Goal: Information Seeking & Learning: Learn about a topic

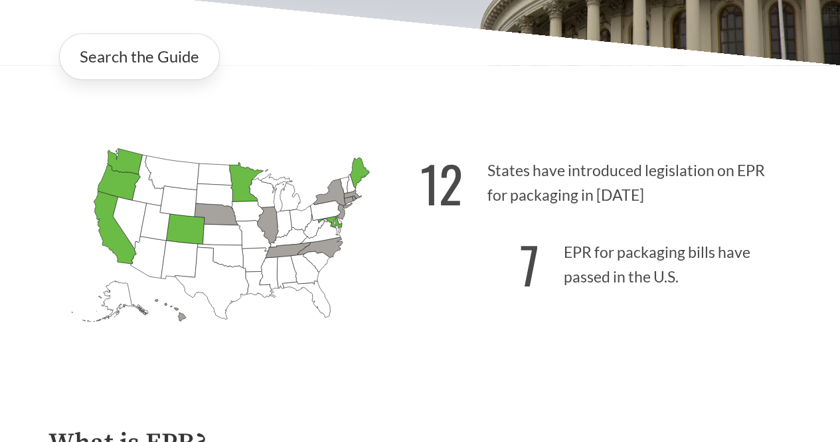
scroll to position [295, 0]
click at [526, 228] on strong "7" at bounding box center [529, 265] width 19 height 74
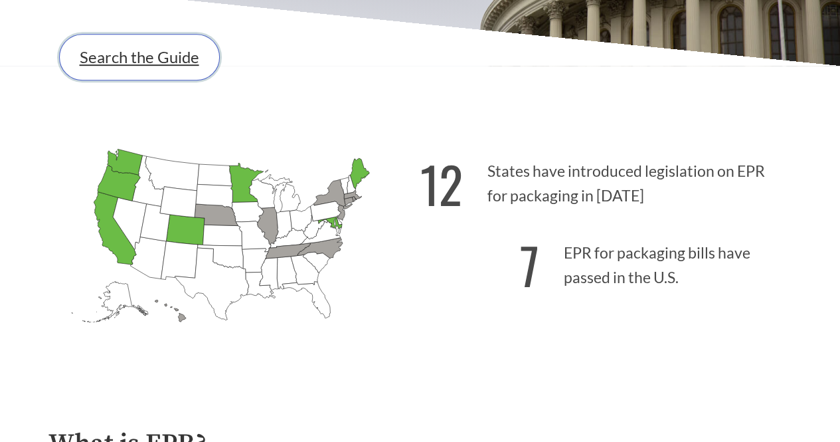
click at [124, 34] on link "Search the Guide" at bounding box center [139, 57] width 161 height 46
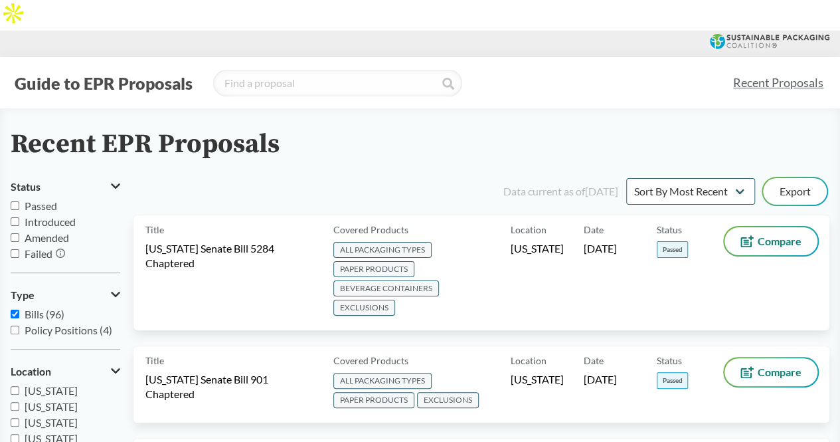
click at [15, 201] on input "Passed" at bounding box center [15, 205] width 9 height 9
checkbox input "true"
click at [19, 217] on input "Introduced" at bounding box center [15, 221] width 9 height 9
checkbox input "true"
click at [17, 201] on input "Passed" at bounding box center [15, 205] width 9 height 9
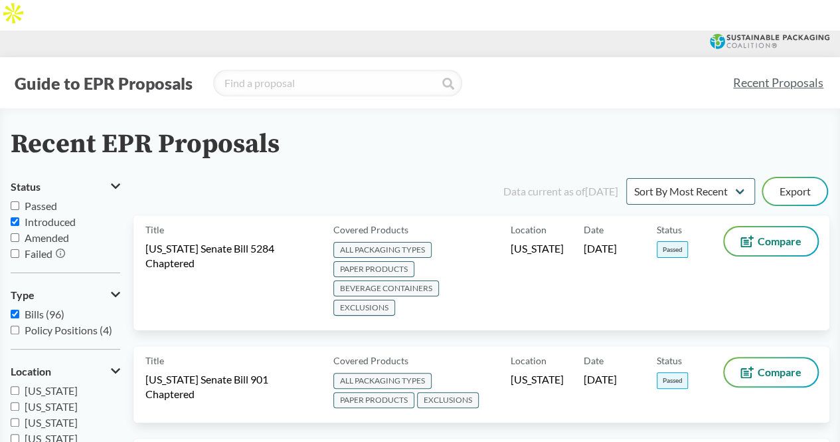
checkbox input "false"
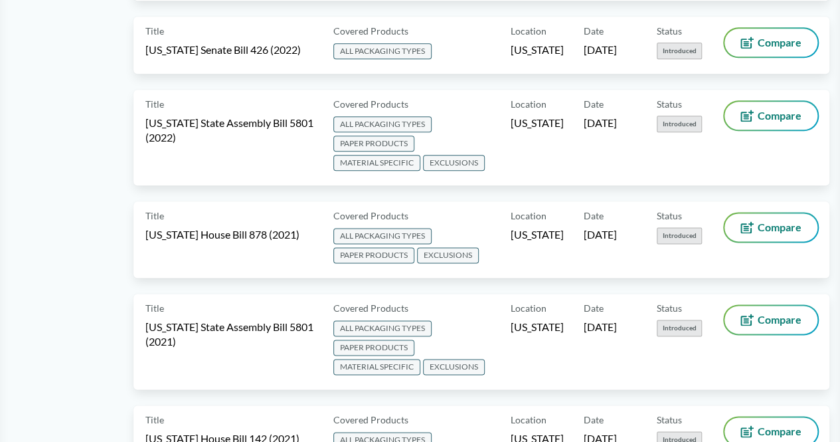
scroll to position [3502, 0]
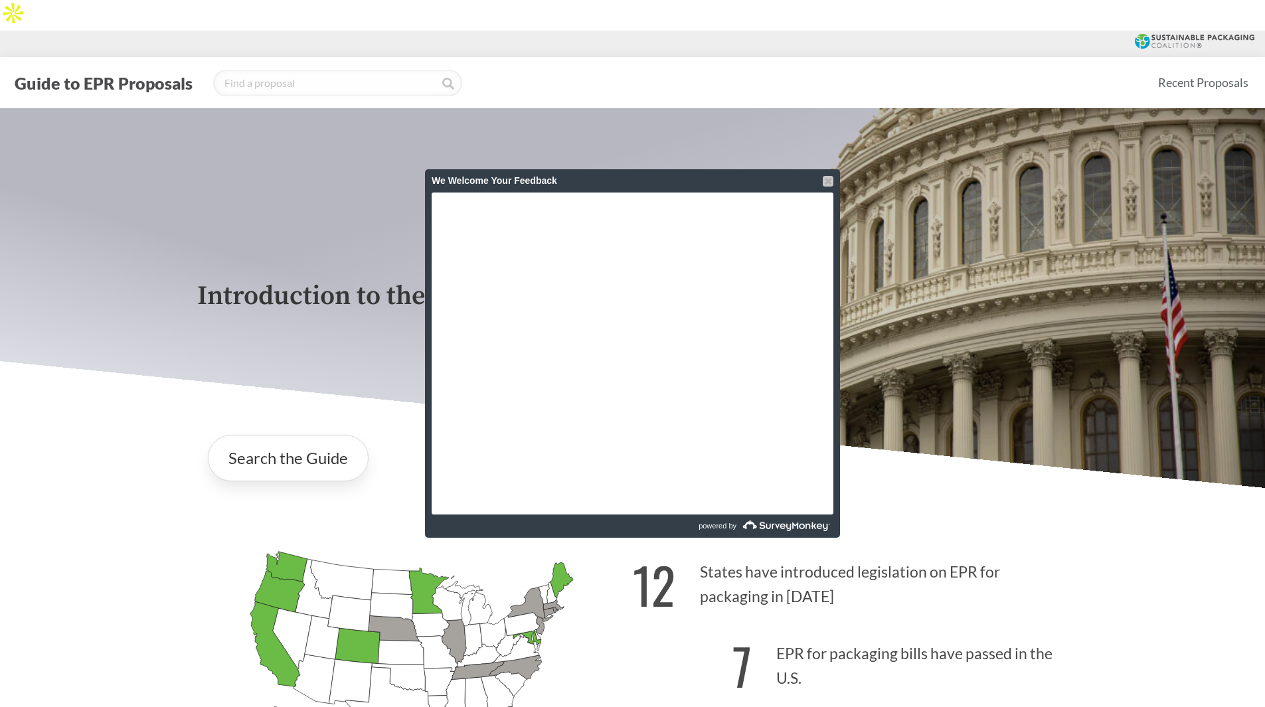
click at [825, 181] on div at bounding box center [828, 181] width 11 height 11
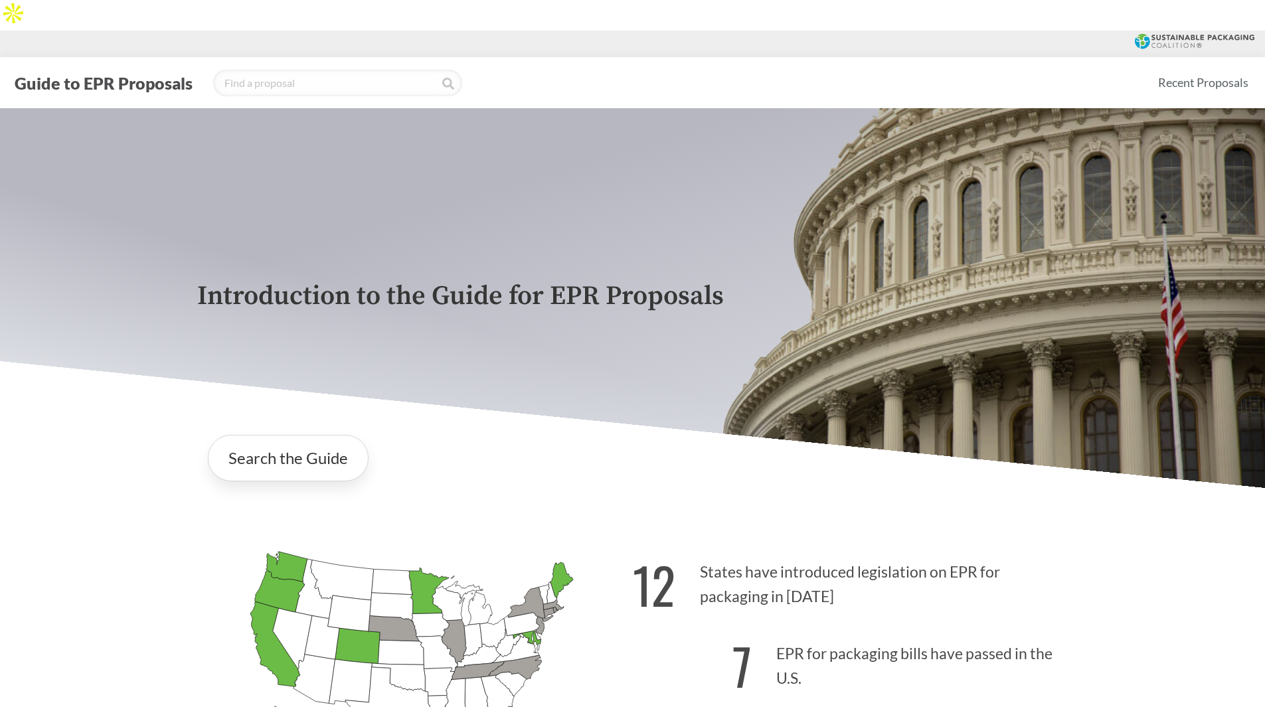
click at [718, 547] on p "12 States have introduced legislation on EPR for packaging in 2025" at bounding box center [851, 581] width 436 height 82
